Goal: Task Accomplishment & Management: Manage account settings

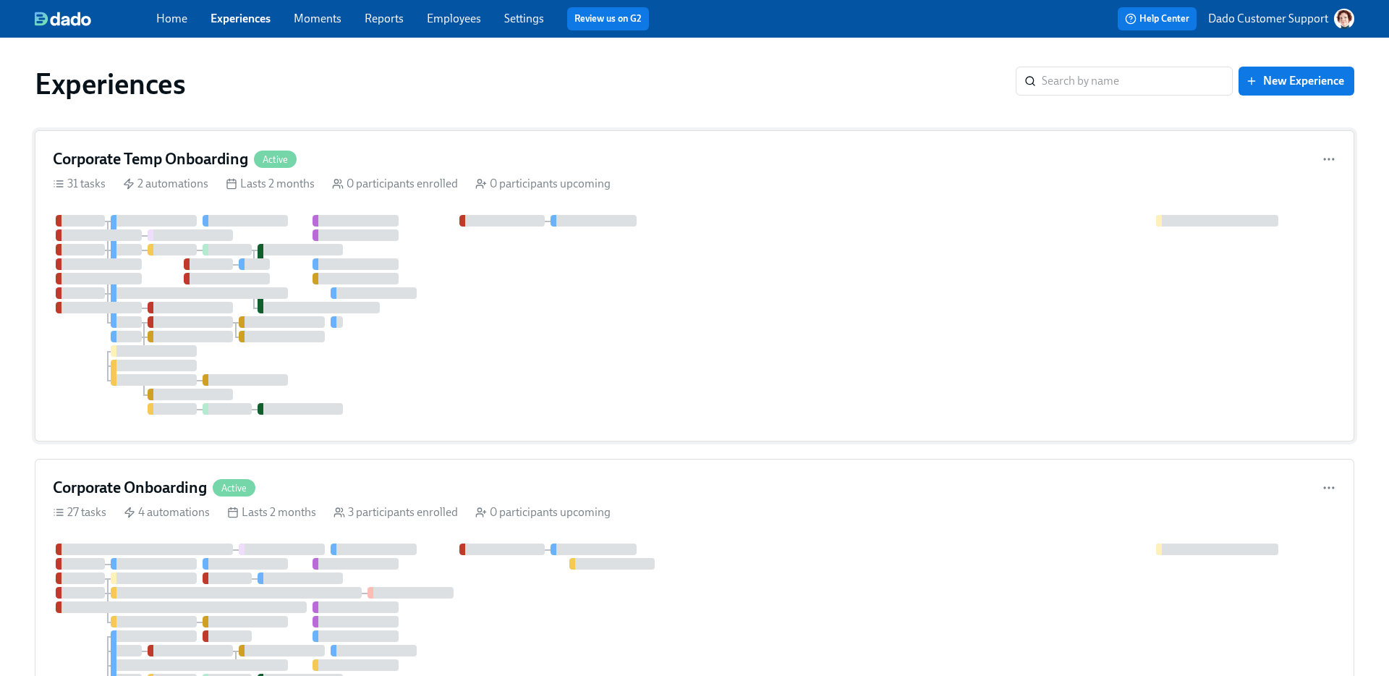
click at [421, 270] on div at bounding box center [694, 315] width 1283 height 200
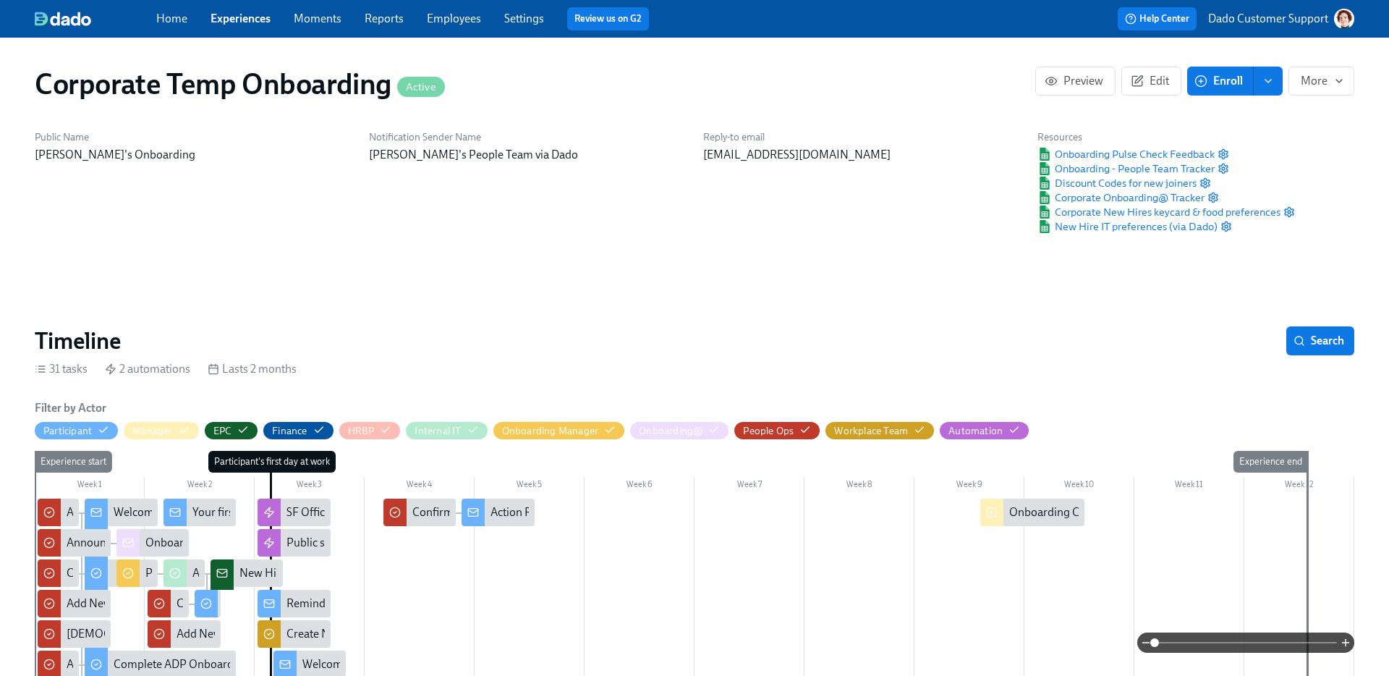
drag, startPoint x: 540, startPoint y: 353, endPoint x: 365, endPoint y: 252, distance: 202.3
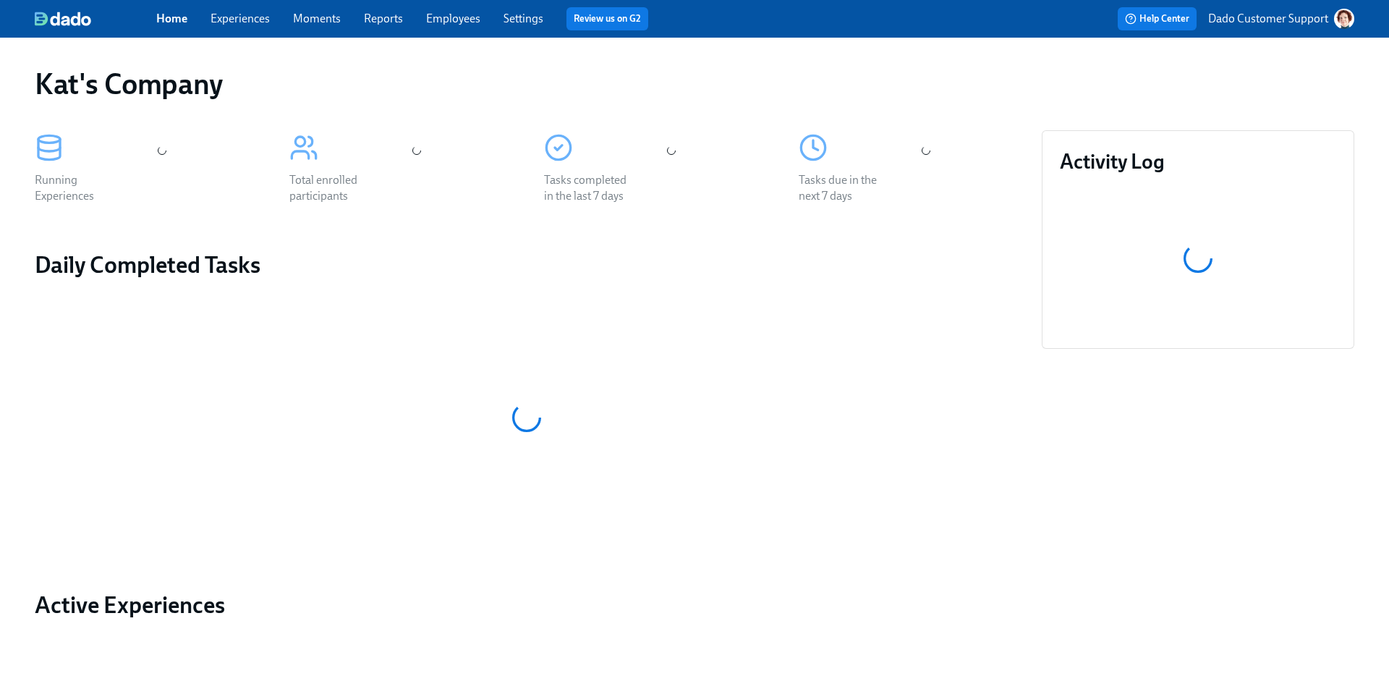
click at [1285, 7] on div "Help Center Dado Customer Support" at bounding box center [1054, 18] width 599 height 23
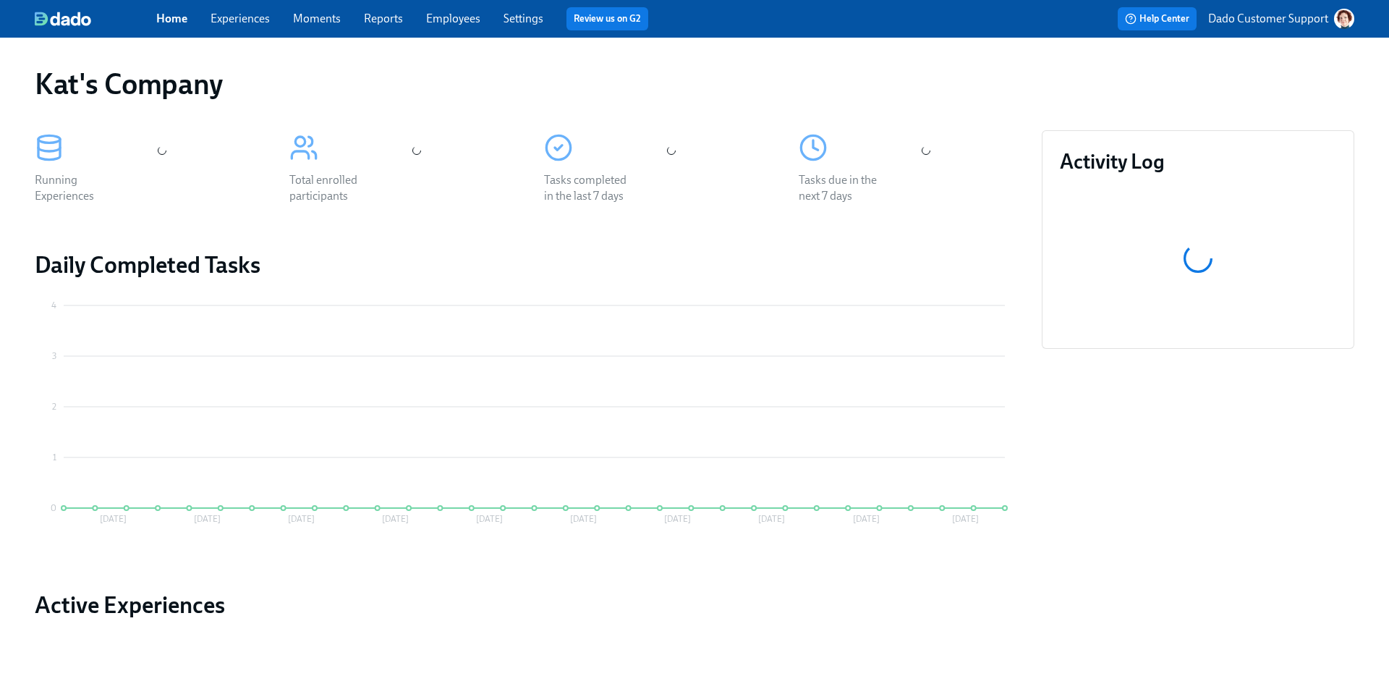
click at [1270, 17] on p "Dado Customer Support" at bounding box center [1268, 19] width 120 height 16
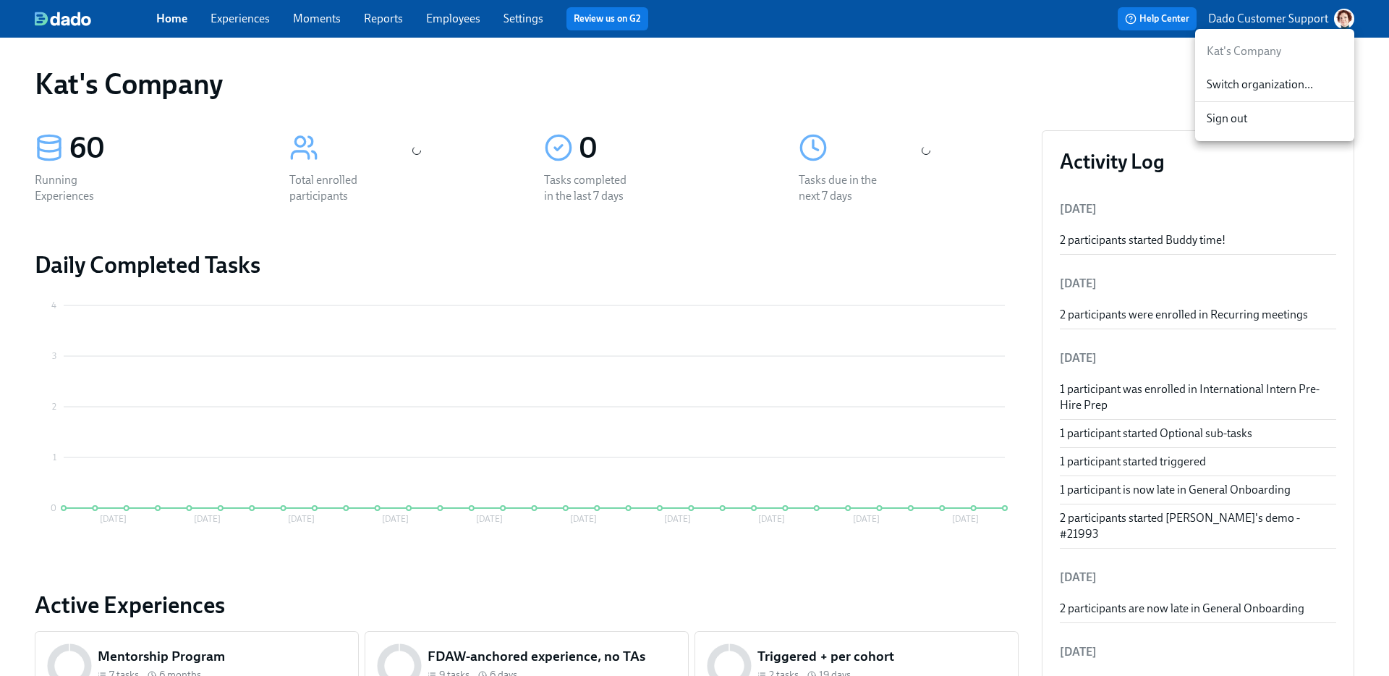
click at [1257, 68] on div "Switch organization..." at bounding box center [1274, 85] width 159 height 34
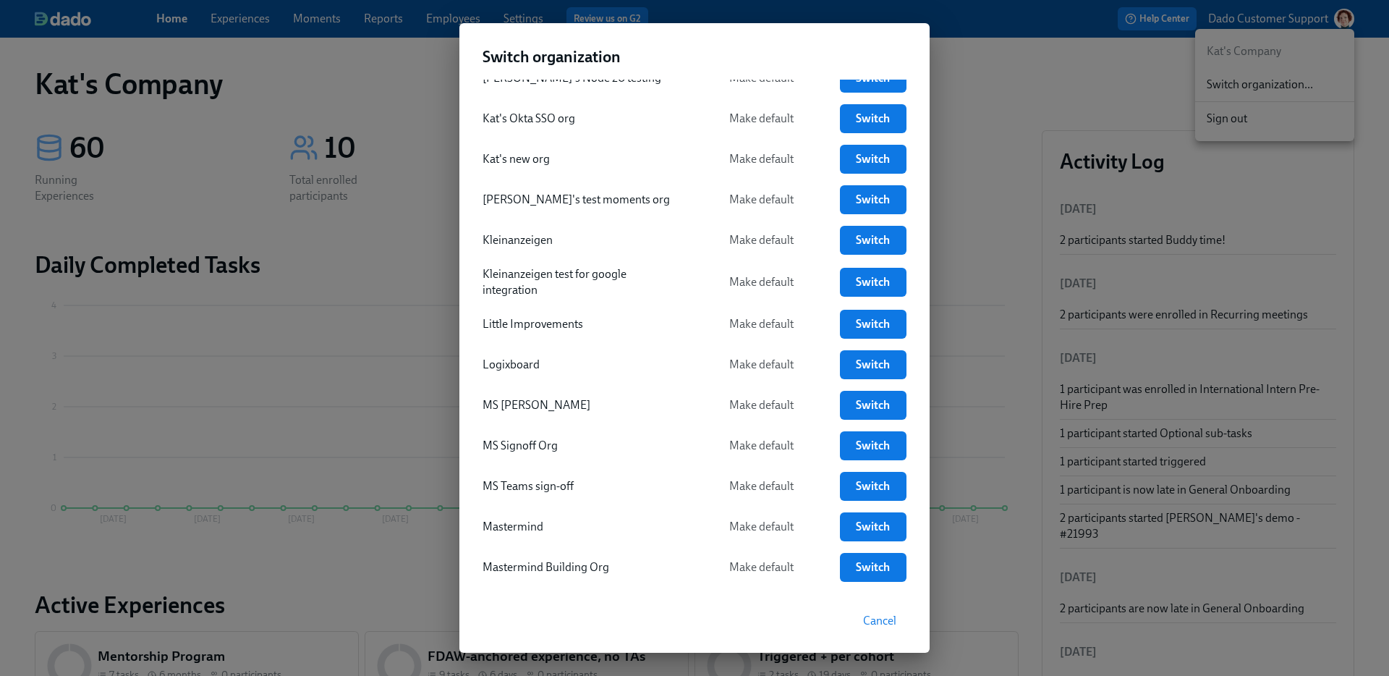
scroll to position [2053, 0]
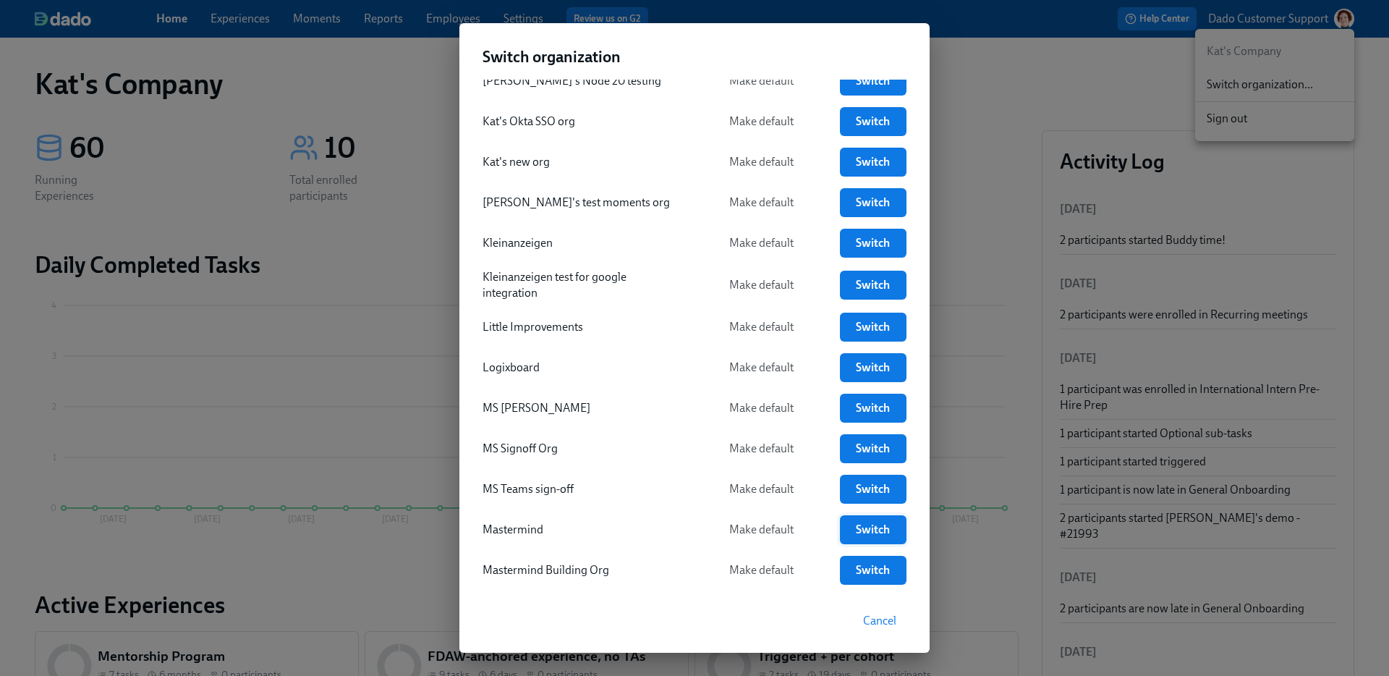
click at [891, 536] on link "Switch" at bounding box center [873, 529] width 67 height 29
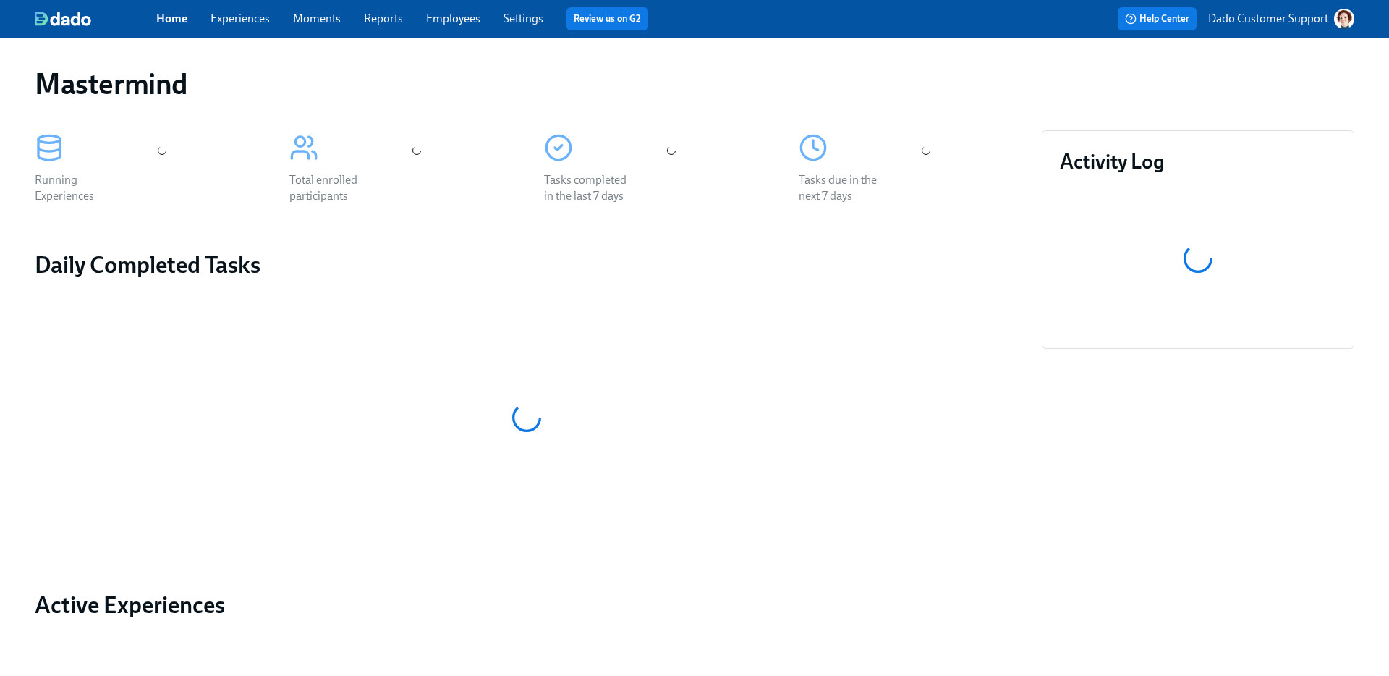
click at [229, 9] on div "Home Experiences Moments Reports Employees Settings Review us on G2" at bounding box center [455, 18] width 599 height 23
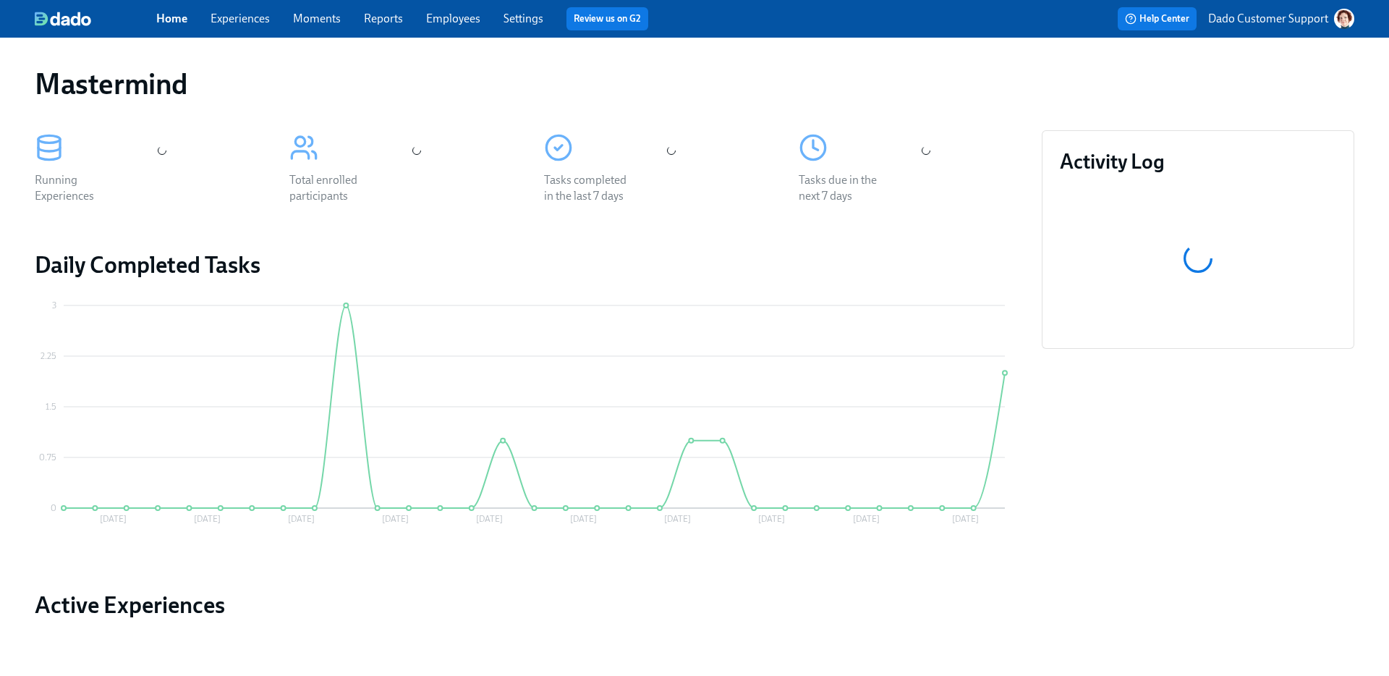
click at [227, 17] on link "Experiences" at bounding box center [240, 19] width 59 height 14
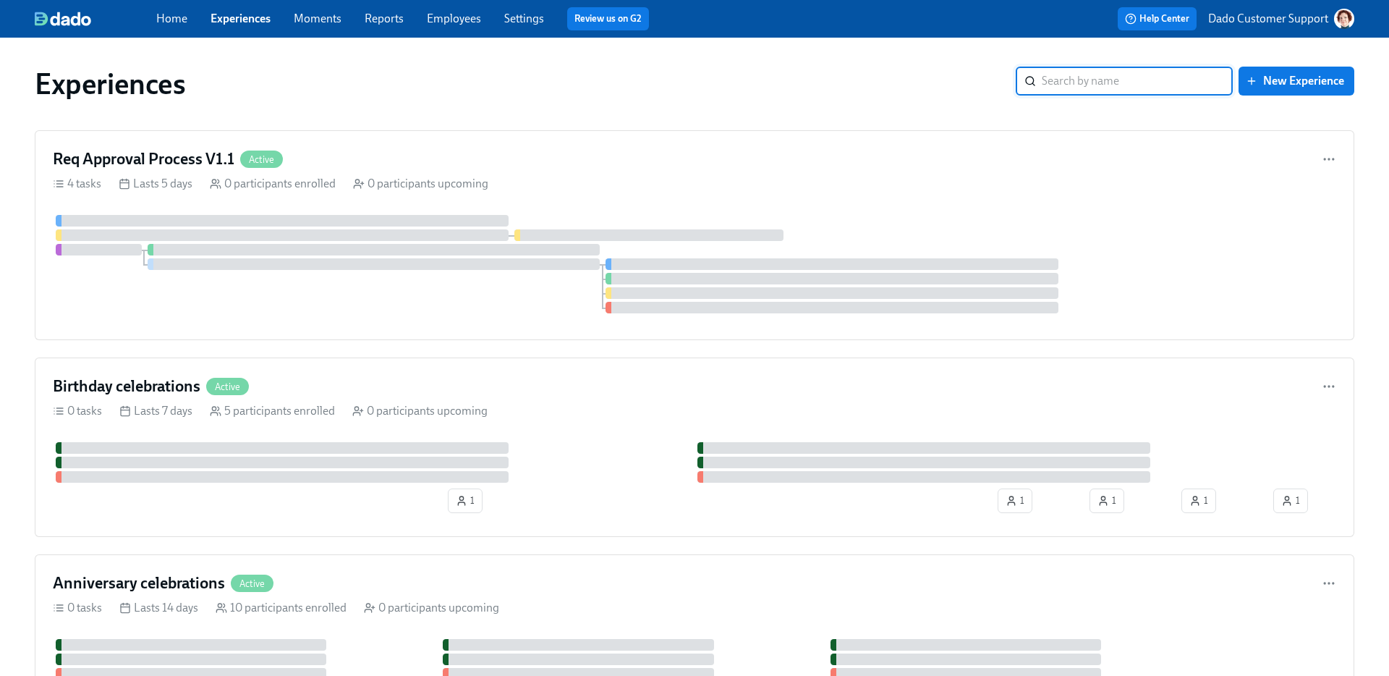
click at [1278, 15] on p "Dado Customer Support" at bounding box center [1268, 19] width 120 height 16
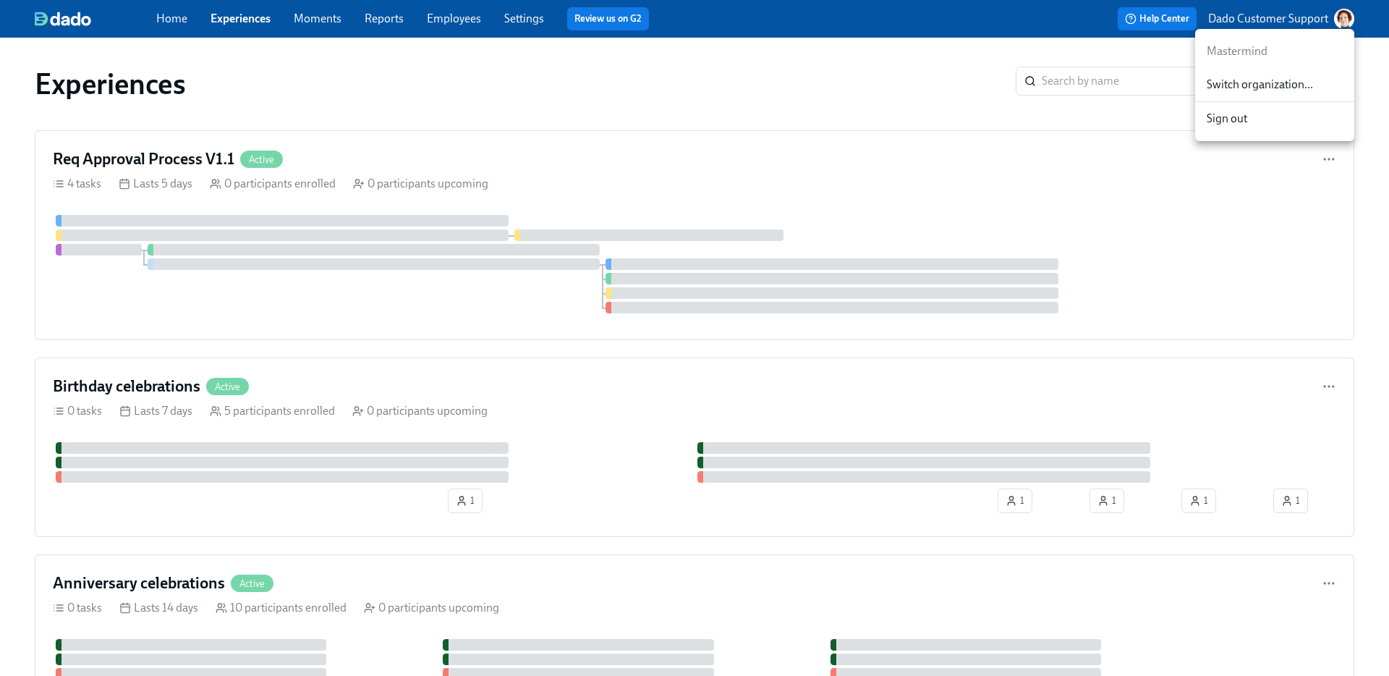
click at [1257, 72] on div "Switch organization..." at bounding box center [1274, 85] width 159 height 34
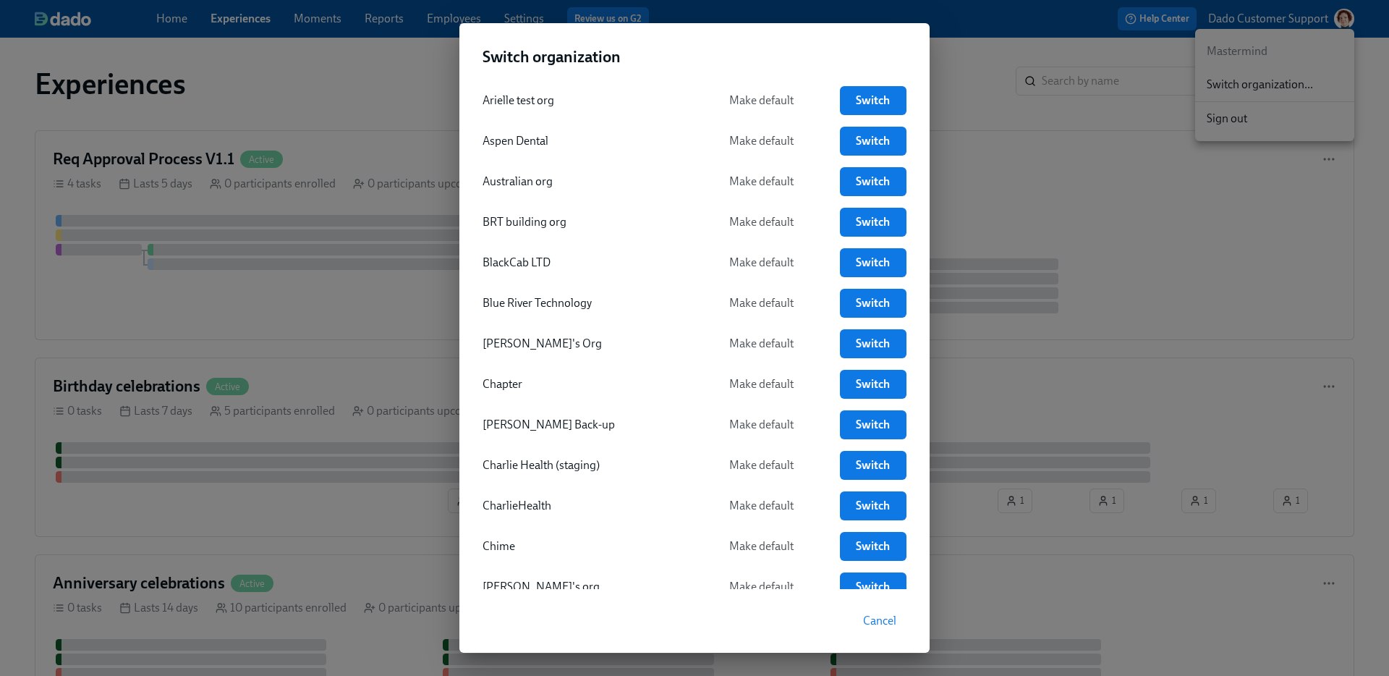
scroll to position [355, 0]
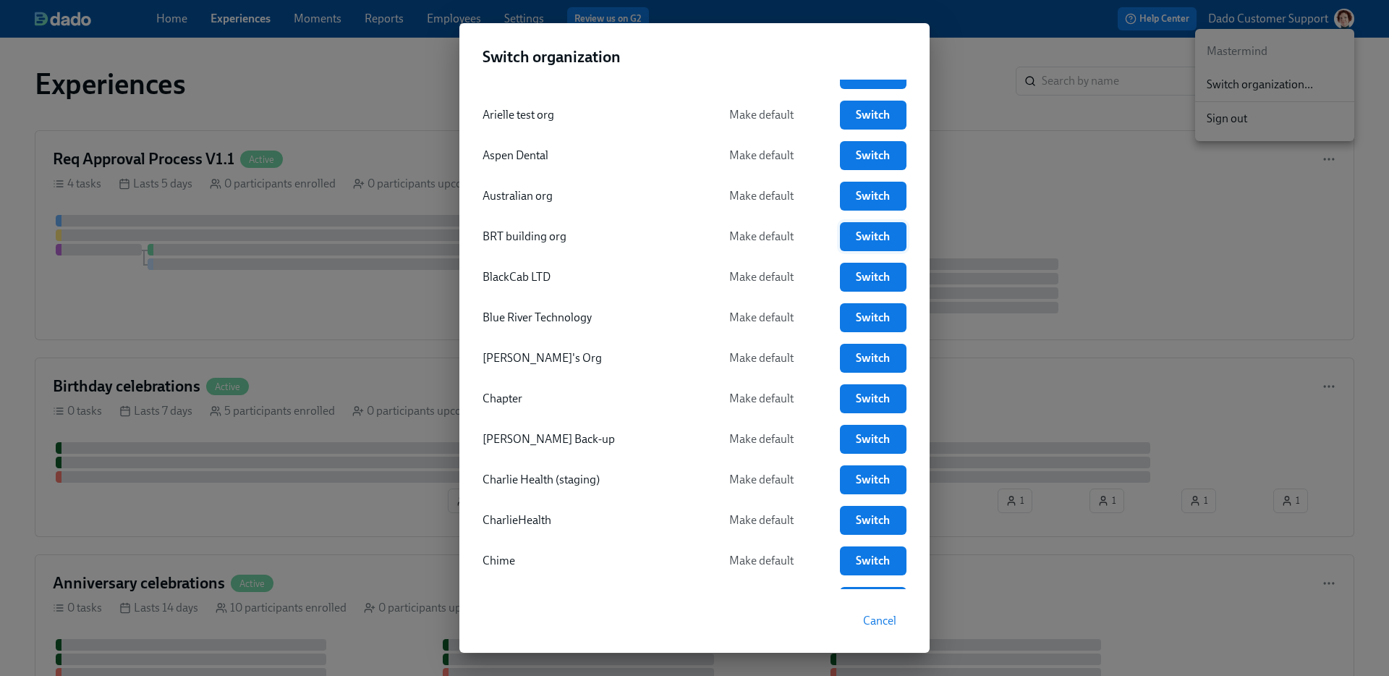
click at [878, 229] on span "Switch" at bounding box center [873, 236] width 46 height 14
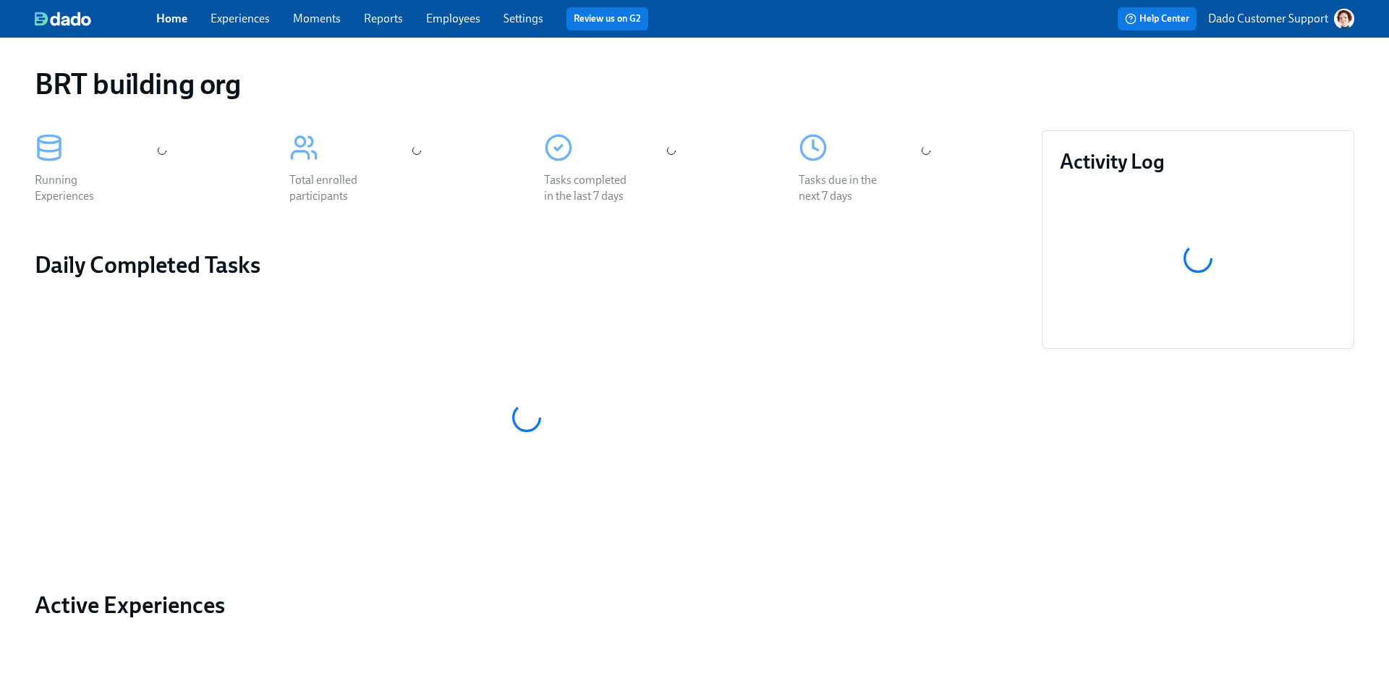
click at [223, 14] on link "Experiences" at bounding box center [240, 19] width 59 height 14
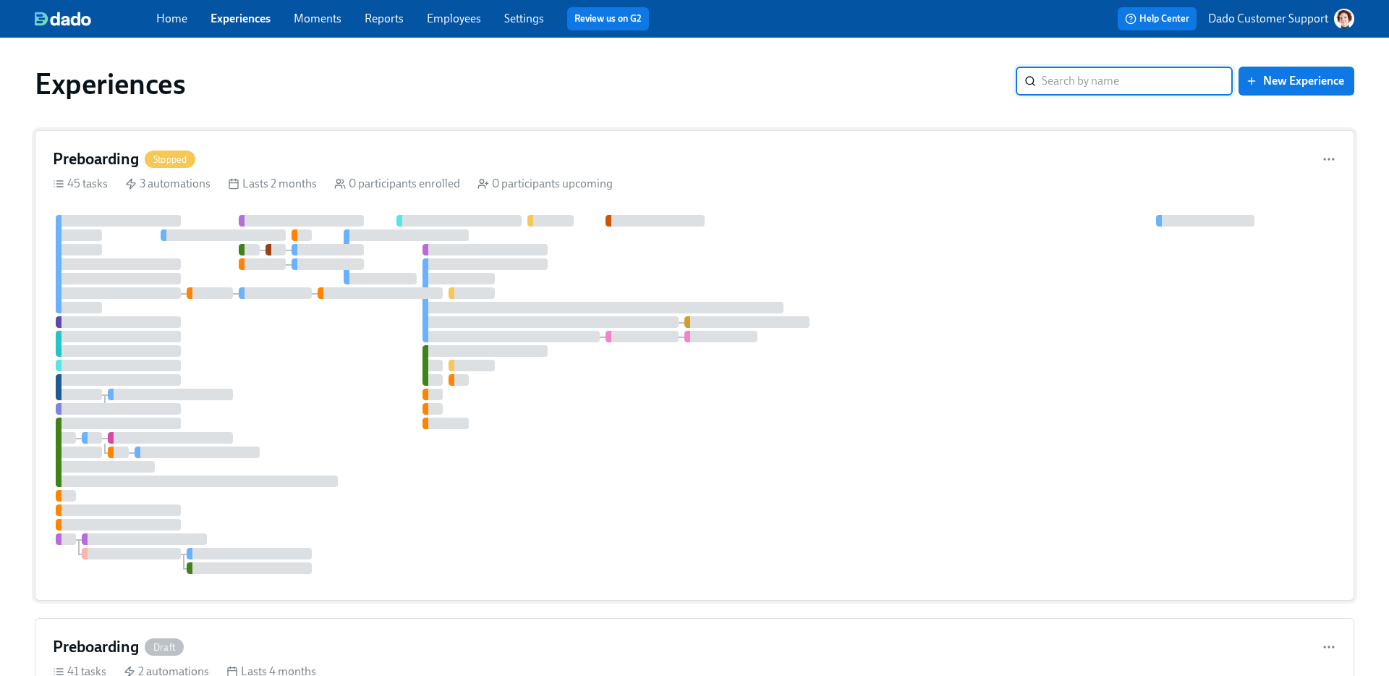
click at [236, 210] on div "Preboarding Stopped 45 tasks 3 automations Lasts 2 months 0 participants enroll…" at bounding box center [695, 365] width 1320 height 470
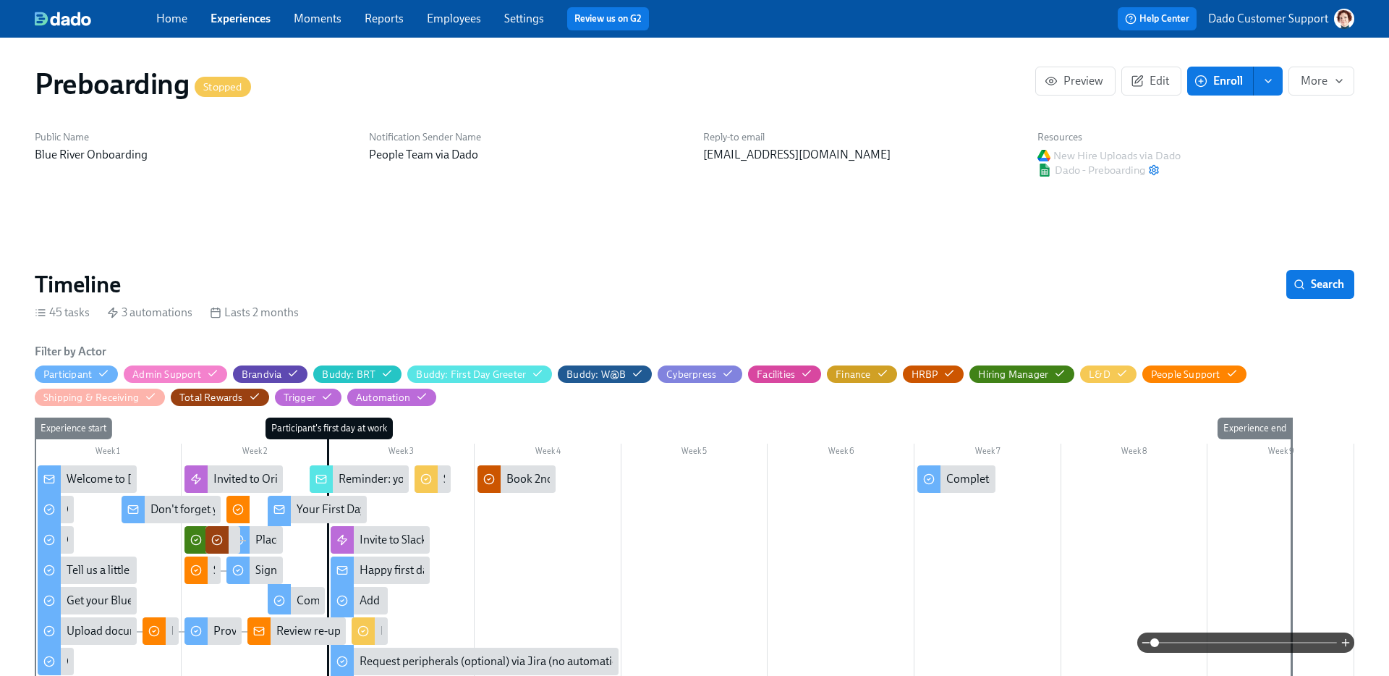
drag, startPoint x: 476, startPoint y: 389, endPoint x: 400, endPoint y: 0, distance: 395.9
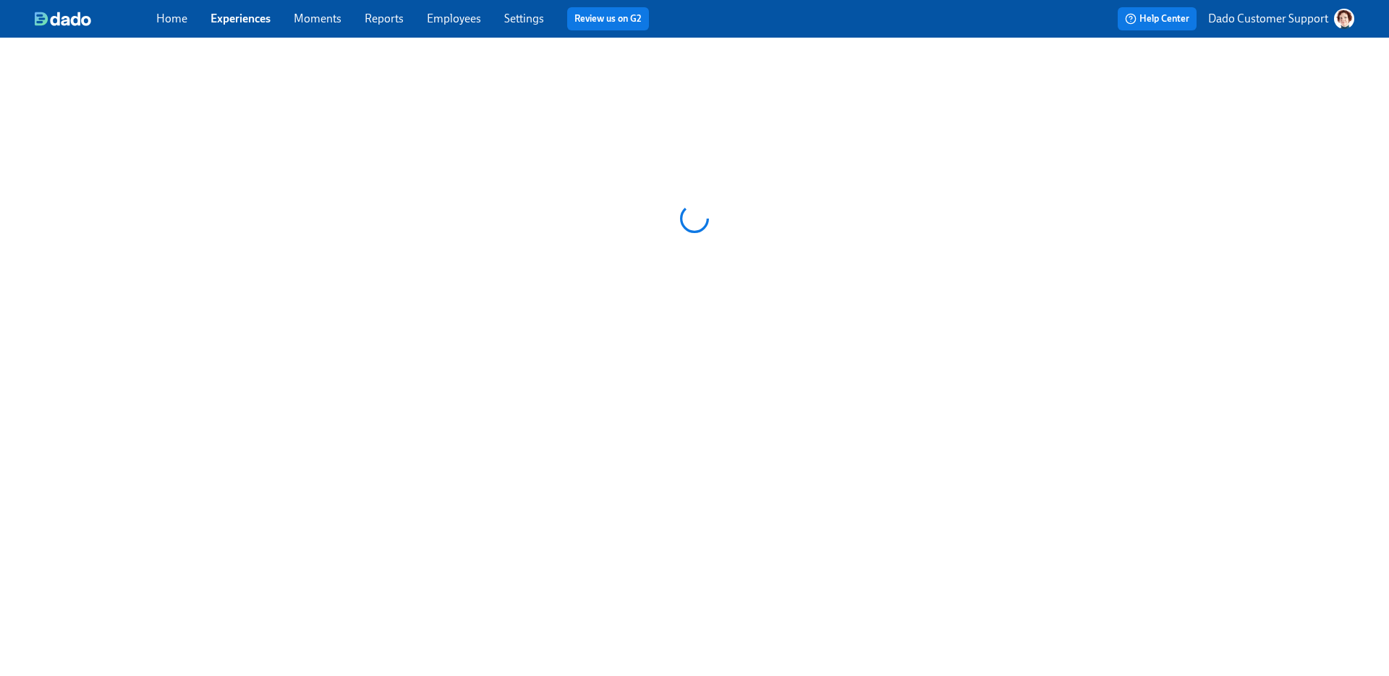
click at [1264, 15] on p "Dado Customer Support" at bounding box center [1268, 19] width 120 height 16
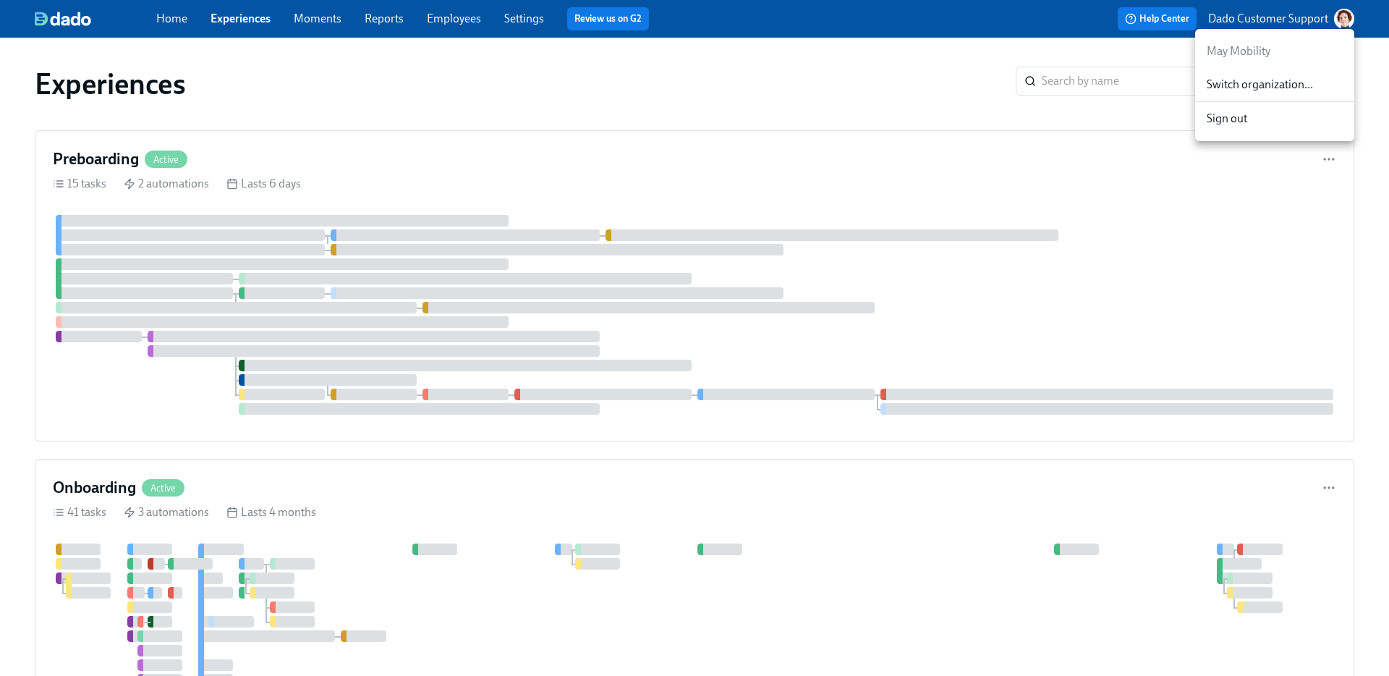
click at [1263, 68] on ul "May Mobility Switch organization... Sign out" at bounding box center [1274, 85] width 159 height 112
click at [1259, 83] on span "Switch organization..." at bounding box center [1275, 85] width 136 height 16
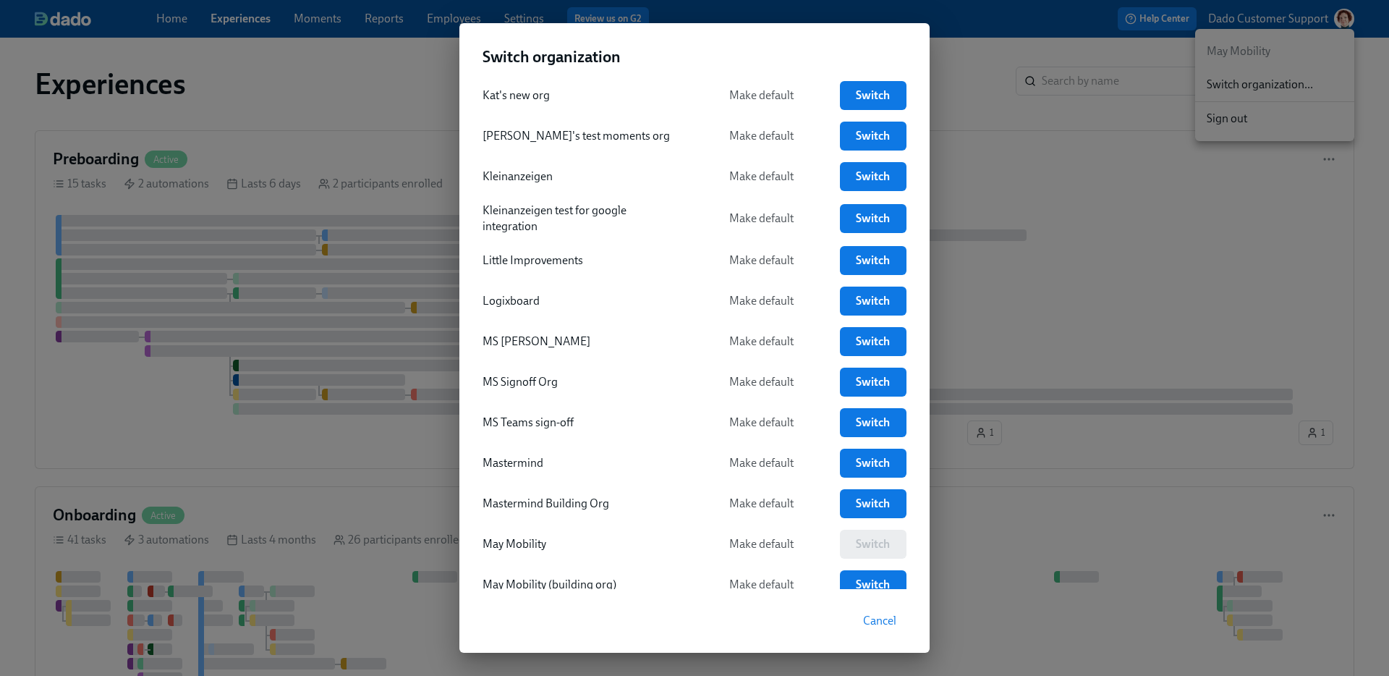
scroll to position [2119, 0]
click at [876, 459] on span "Switch" at bounding box center [873, 464] width 46 height 14
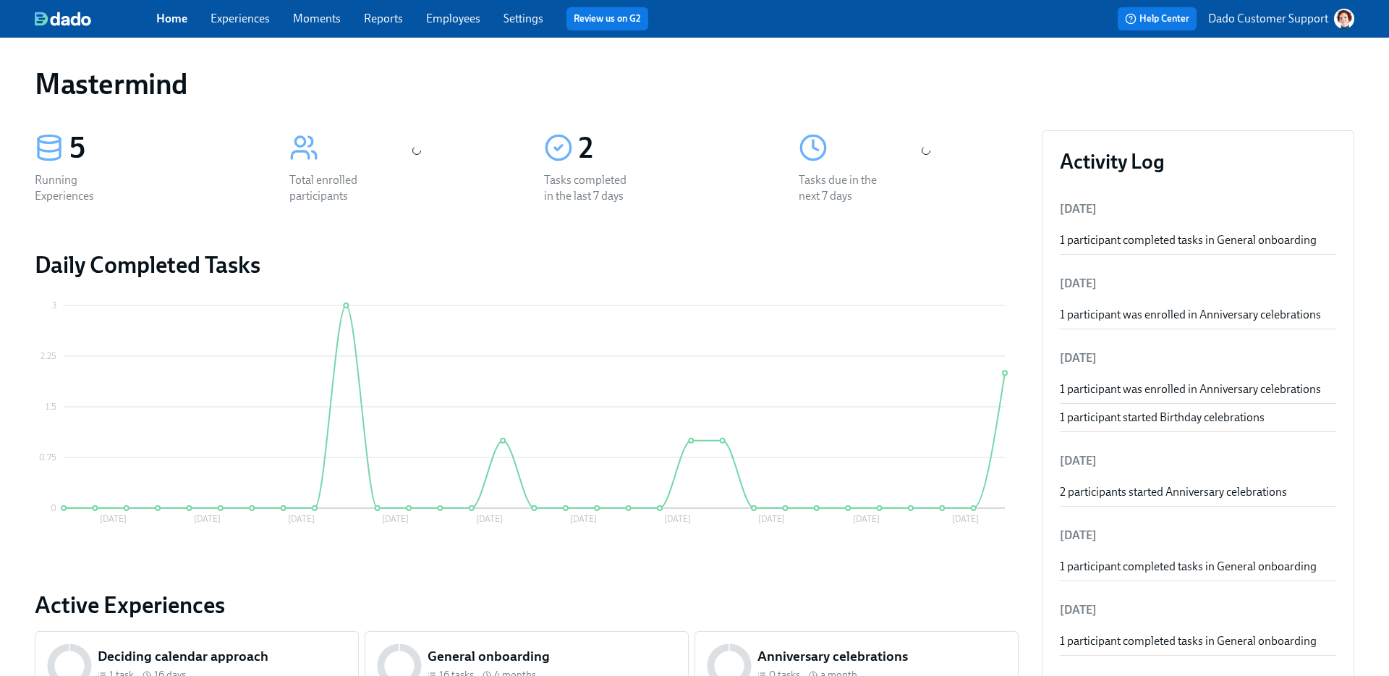
click at [255, 20] on link "Experiences" at bounding box center [240, 19] width 59 height 14
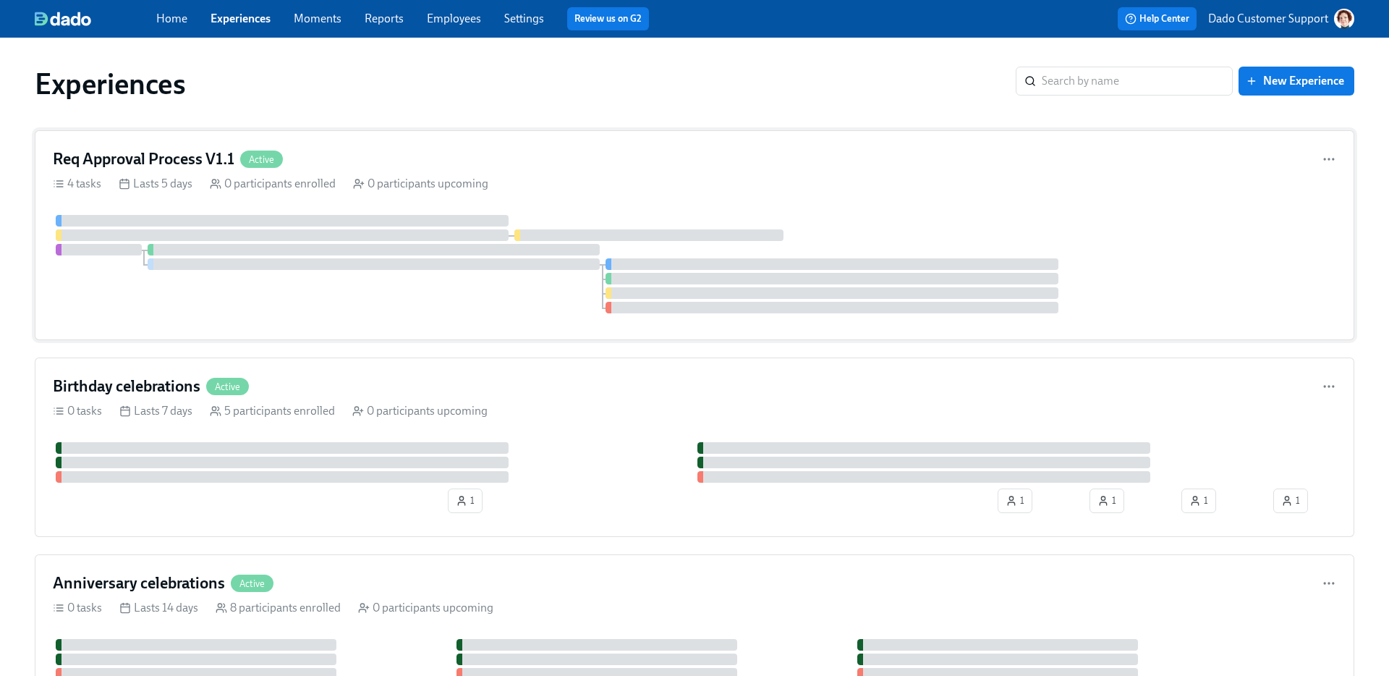
click at [328, 184] on div "0 participants enrolled" at bounding box center [273, 184] width 126 height 16
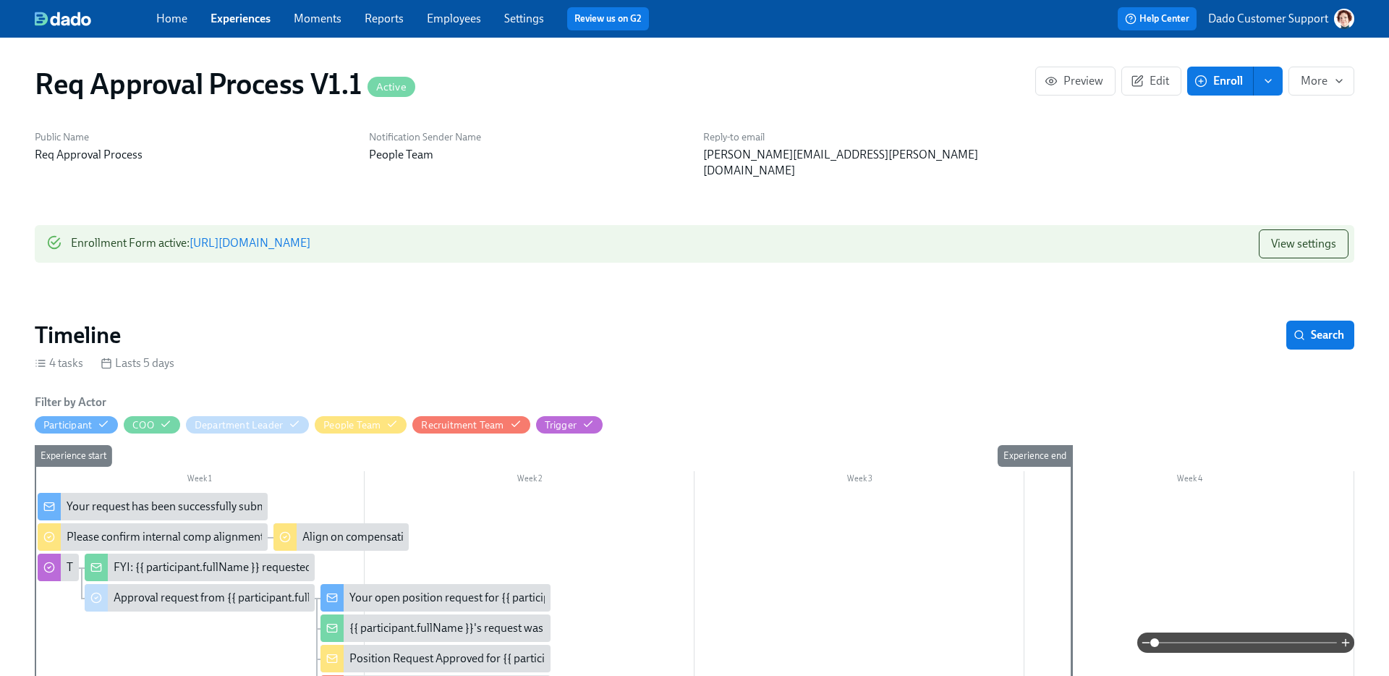
drag, startPoint x: 315, startPoint y: 397, endPoint x: 239, endPoint y: 17, distance: 387.9
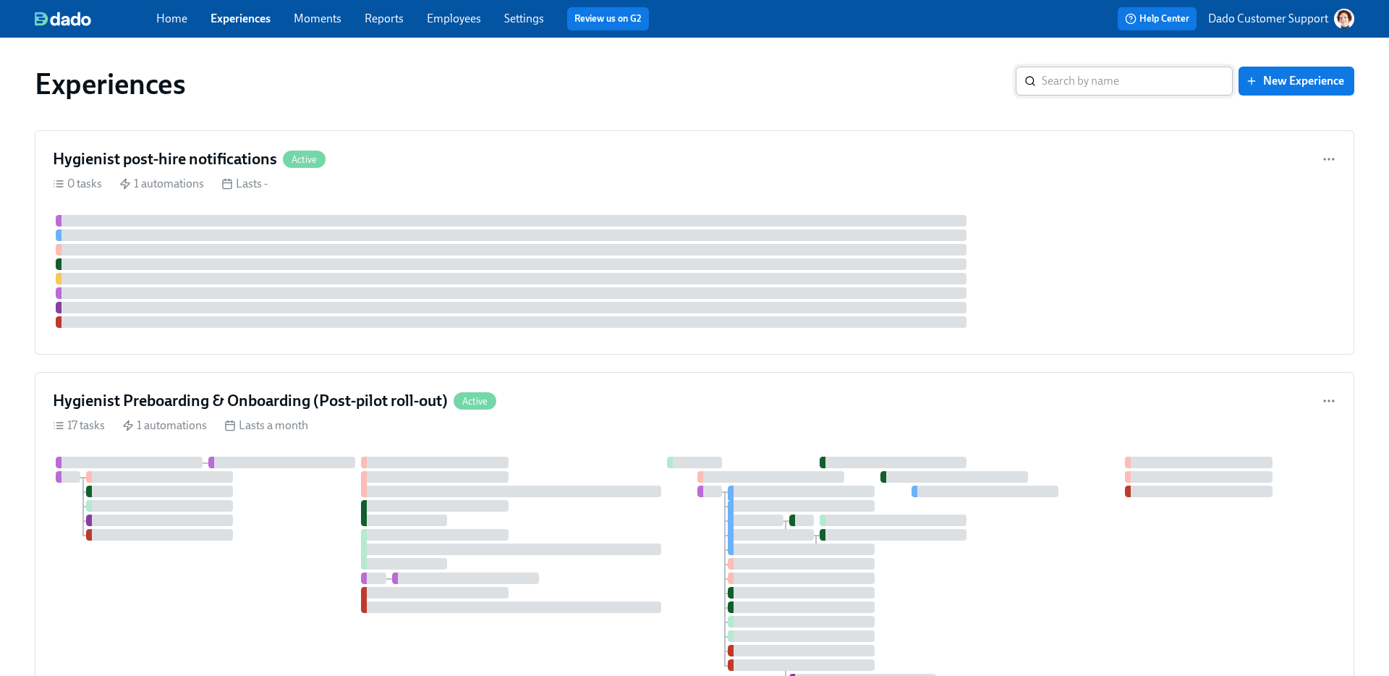
click at [1162, 85] on input "search" at bounding box center [1137, 81] width 191 height 29
type input "genera"
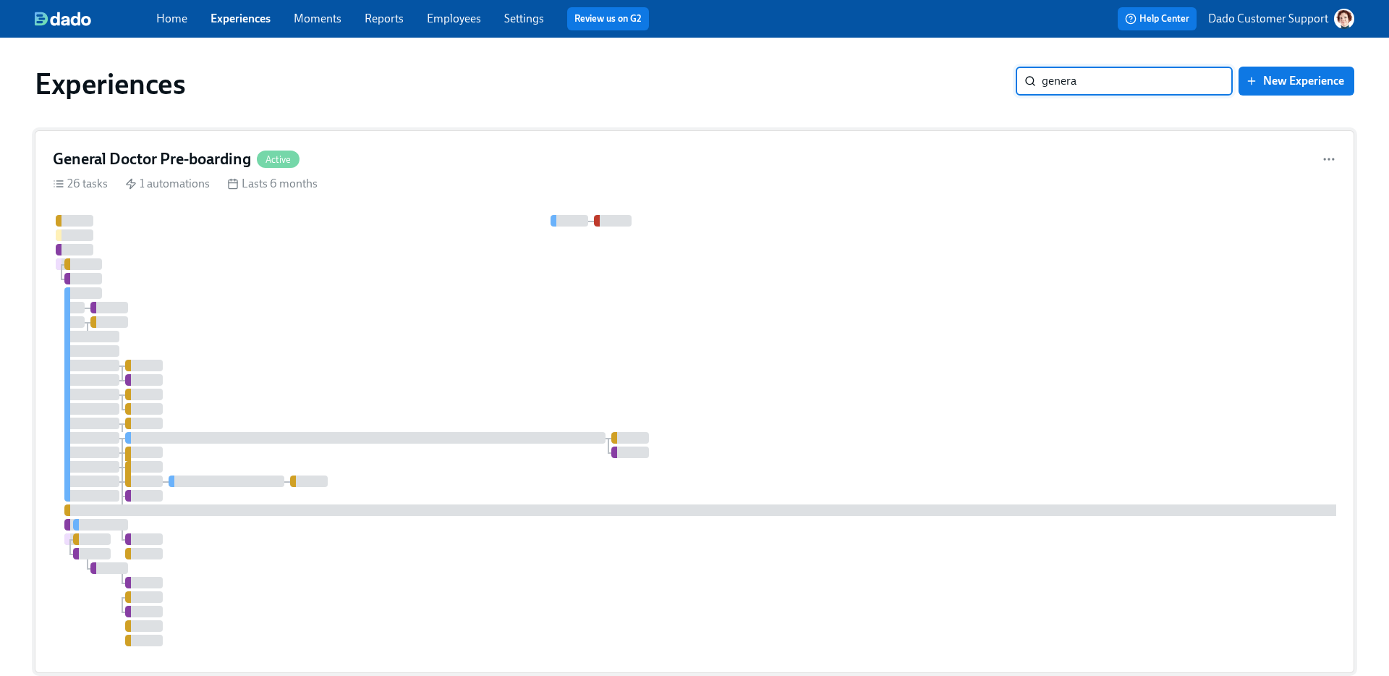
click at [282, 351] on div at bounding box center [873, 430] width 1641 height 431
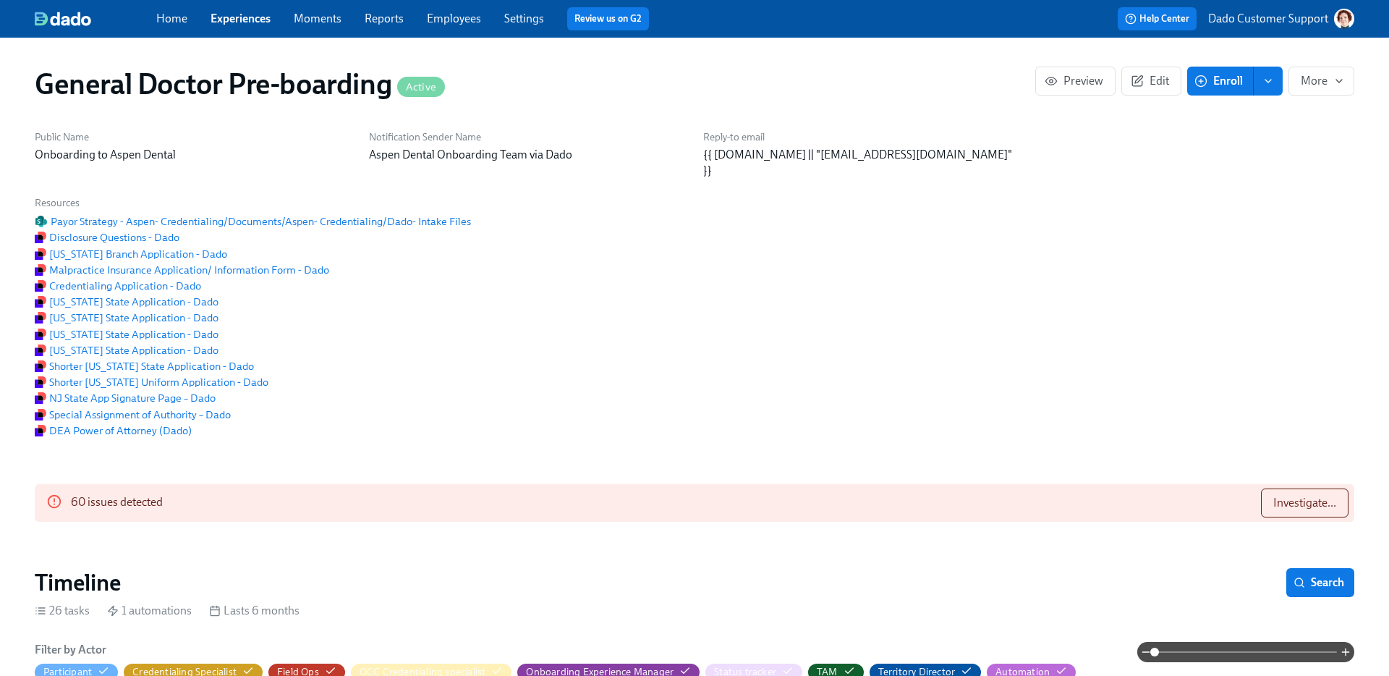
scroll to position [0, 36391]
